Goal: Transaction & Acquisition: Purchase product/service

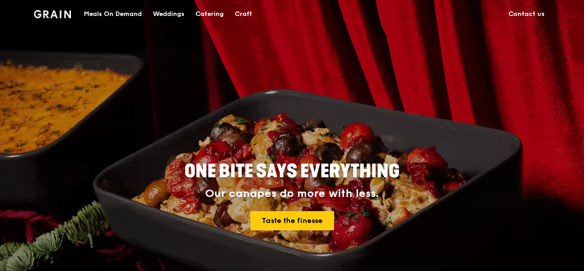
click at [221, 12] on div "Catering" at bounding box center [209, 13] width 28 height 27
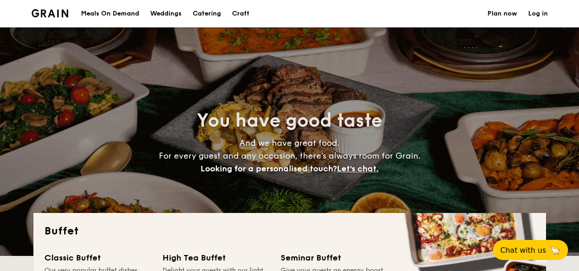
select select
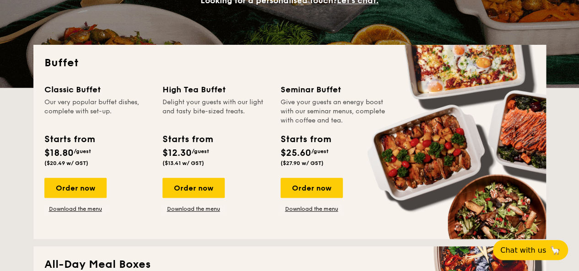
scroll to position [183, 0]
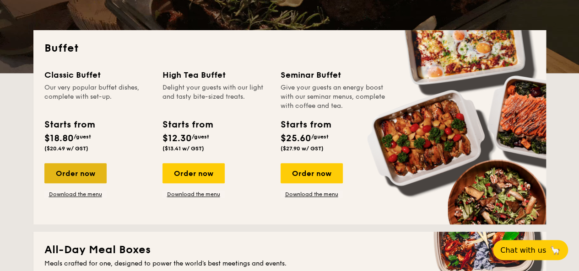
click at [72, 173] on div "Order now" at bounding box center [75, 173] width 62 height 20
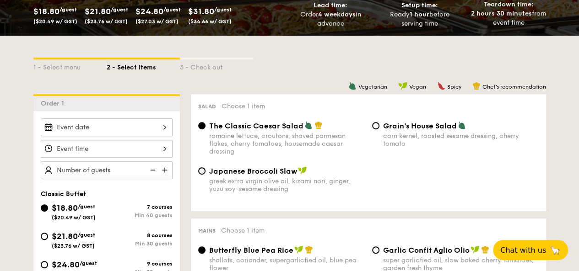
scroll to position [183, 0]
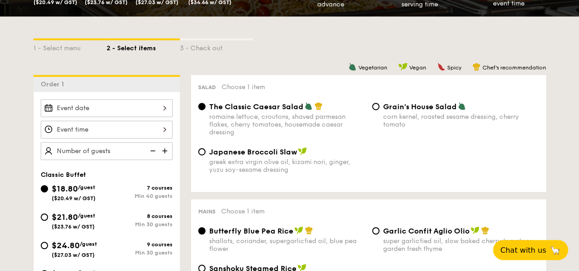
click at [304, 152] on img at bounding box center [302, 151] width 9 height 8
click at [205, 152] on input "Japanese Broccoli Slaw greek extra virgin olive oil, kizami [PERSON_NAME], yuzu…" at bounding box center [201, 151] width 7 height 7
radio input "true"
click at [278, 117] on div "romaine lettuce, croutons, shaved parmesan flakes, cherry tomatoes, housemade c…" at bounding box center [287, 124] width 156 height 23
click at [205, 110] on input "The Classic Caesar Salad romaine lettuce, croutons, shaved parmesan flakes, che…" at bounding box center [201, 106] width 7 height 7
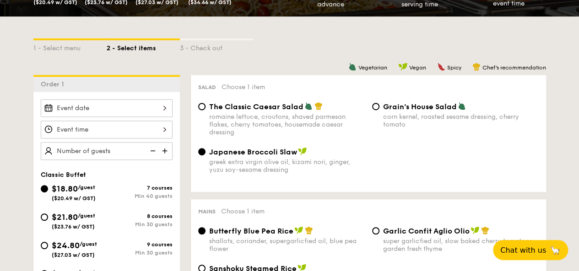
radio input "true"
click at [419, 114] on div "corn kernel, roasted sesame dressing, cherry tomato" at bounding box center [461, 121] width 156 height 16
click at [379, 110] on input "Grain's House Salad corn kernel, roasted sesame dressing, cherry tomato" at bounding box center [375, 106] width 7 height 7
radio input "true"
click at [463, 105] on img at bounding box center [462, 106] width 8 height 8
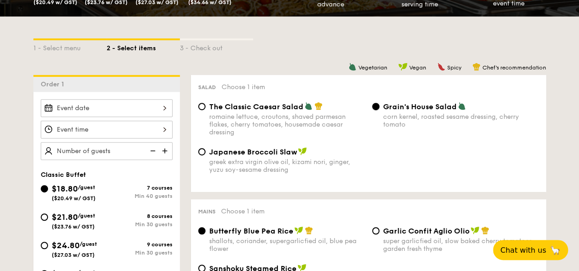
click at [379, 105] on input "Grain's House Salad corn kernel, roasted sesame dressing, cherry tomato" at bounding box center [375, 106] width 7 height 7
click at [335, 114] on div "romaine lettuce, croutons, shaved parmesan flakes, cherry tomatoes, housemade c…" at bounding box center [287, 124] width 156 height 23
click at [205, 110] on input "The Classic Caesar Salad romaine lettuce, croutons, shaved parmesan flakes, che…" at bounding box center [201, 106] width 7 height 7
radio input "true"
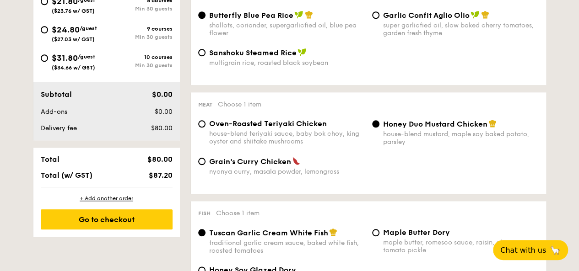
scroll to position [412, 0]
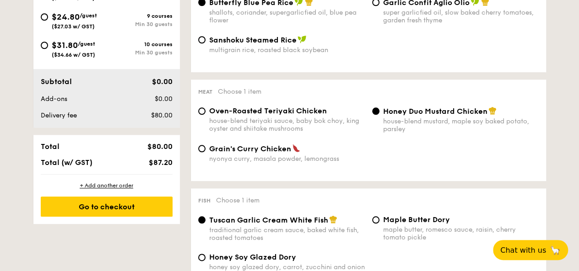
click at [261, 158] on div "nyonya curry, masala powder, lemongrass" at bounding box center [287, 159] width 156 height 8
click at [205, 152] on input "Grain's [PERSON_NAME] Chicken nyonya [PERSON_NAME], masala powder, lemongrass" at bounding box center [201, 148] width 7 height 7
radio input "true"
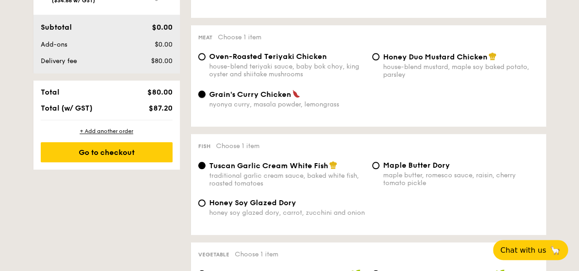
scroll to position [458, 0]
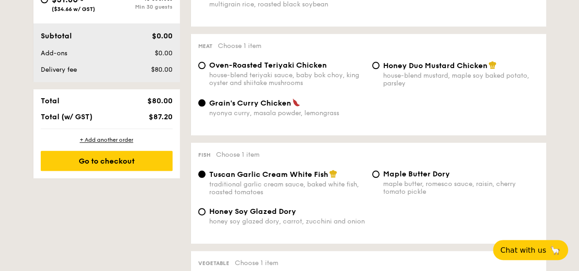
click at [275, 78] on div "house-blend teriyaki sauce, baby bok choy, king oyster and shiitake mushrooms" at bounding box center [287, 79] width 156 height 16
click at [205, 69] on input "Oven-Roasted Teriyaki Chicken house-blend teriyaki sauce, baby bok choy, king o…" at bounding box center [201, 65] width 7 height 7
radio input "true"
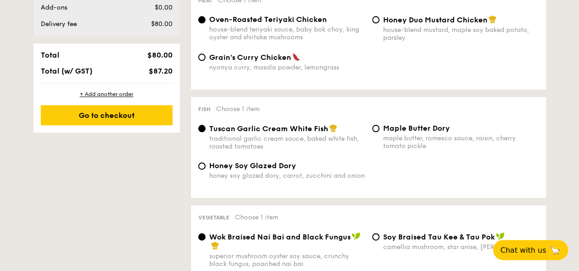
click at [295, 180] on div "honey soy glazed dory, carrot, zucchini and onion" at bounding box center [287, 176] width 156 height 8
click at [205, 170] on input "Honey Soy Glazed Dory honey soy glazed dory, carrot, zucchini and onion" at bounding box center [201, 165] width 7 height 7
radio input "true"
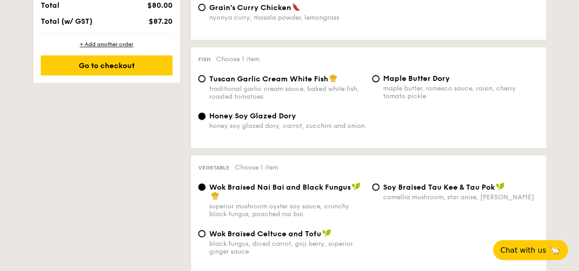
scroll to position [595, 0]
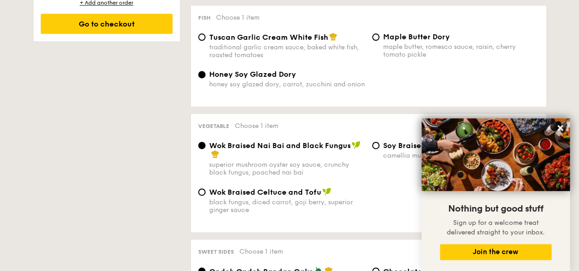
click at [297, 42] on span "Tuscan Garlic Cream White Fish" at bounding box center [268, 37] width 119 height 9
click at [205, 41] on input "Tuscan Garlic Cream White Fish traditional garlic cream sauce, baked white fish…" at bounding box center [201, 36] width 7 height 7
radio input "true"
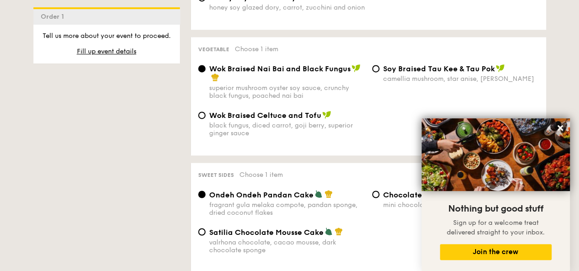
scroll to position [686, 0]
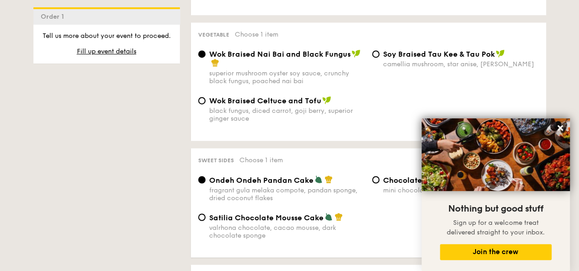
click at [284, 129] on div "Wok Braised Celtuce and Tofu black fungus, diced carrot, goji [PERSON_NAME], su…" at bounding box center [368, 115] width 348 height 38
click at [283, 118] on div "black fungus, diced carrot, goji berry, superior ginger sauce" at bounding box center [287, 115] width 156 height 16
click at [205, 104] on input "Wok Braised Celtuce and Tofu black fungus, diced carrot, goji [PERSON_NAME], su…" at bounding box center [201, 100] width 7 height 7
radio input "true"
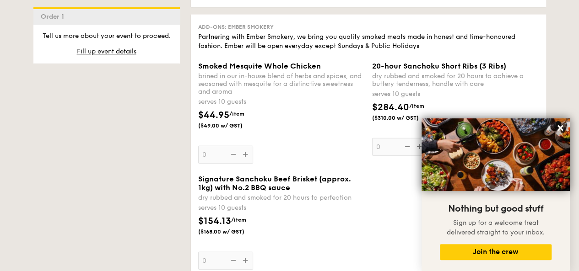
scroll to position [1190, 0]
